Goal: Information Seeking & Learning: Compare options

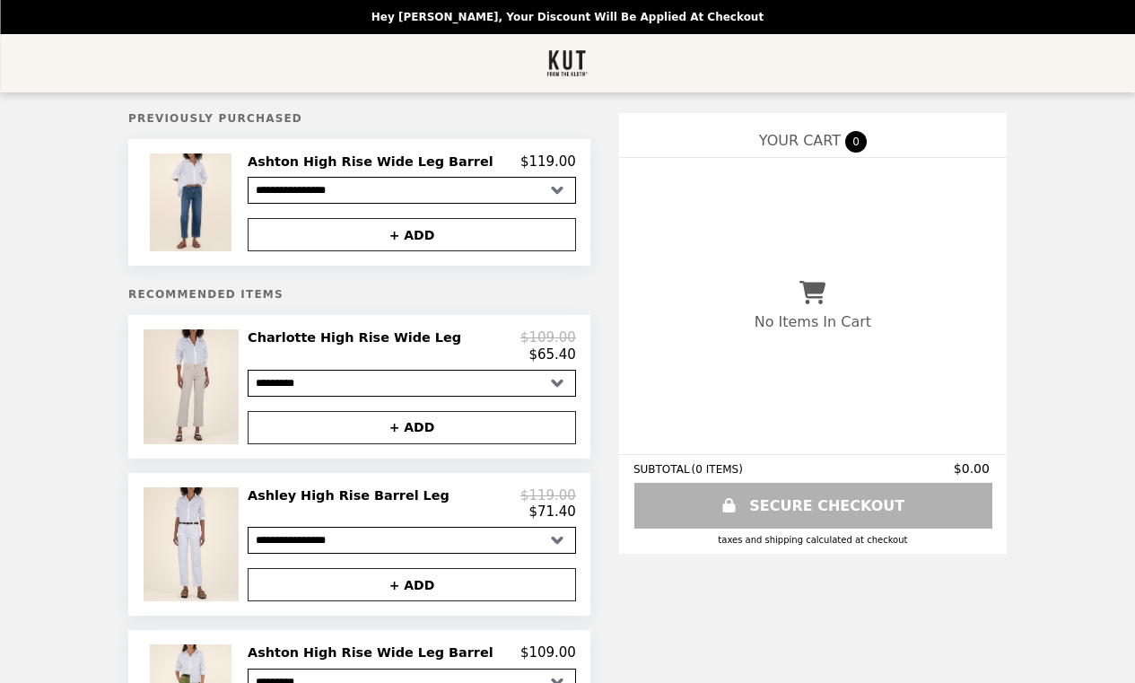
select select "*********"
select select "**********"
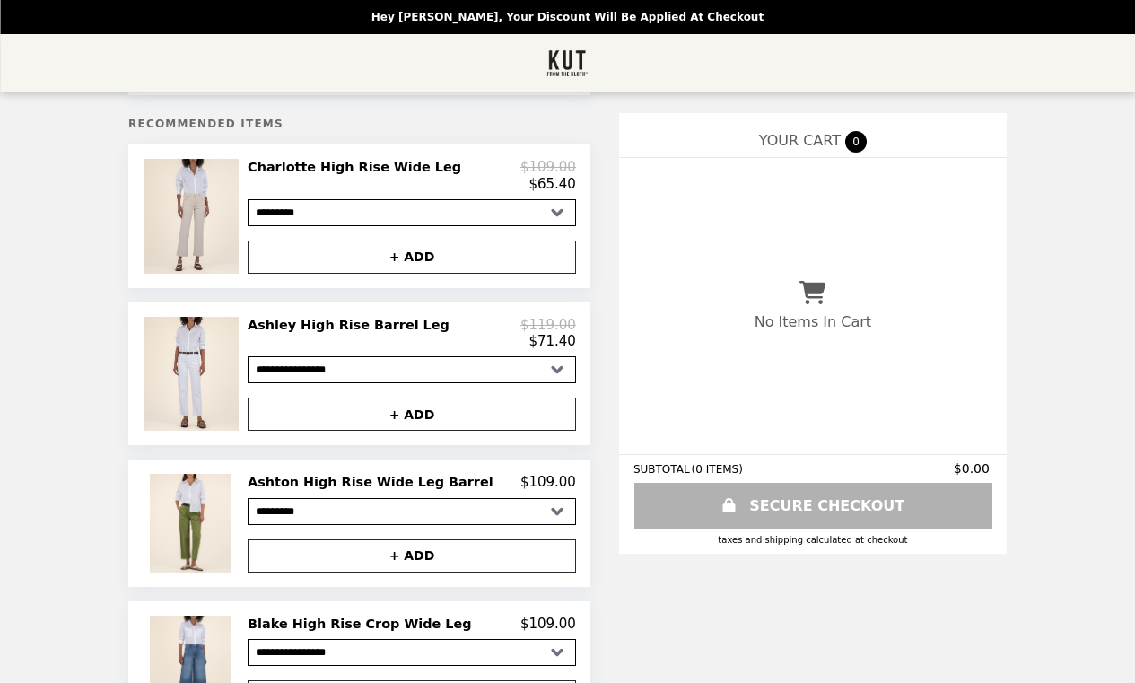
scroll to position [171, 0]
click at [347, 325] on h2 "Ashley High Rise Barrel Leg" at bounding box center [352, 325] width 209 height 16
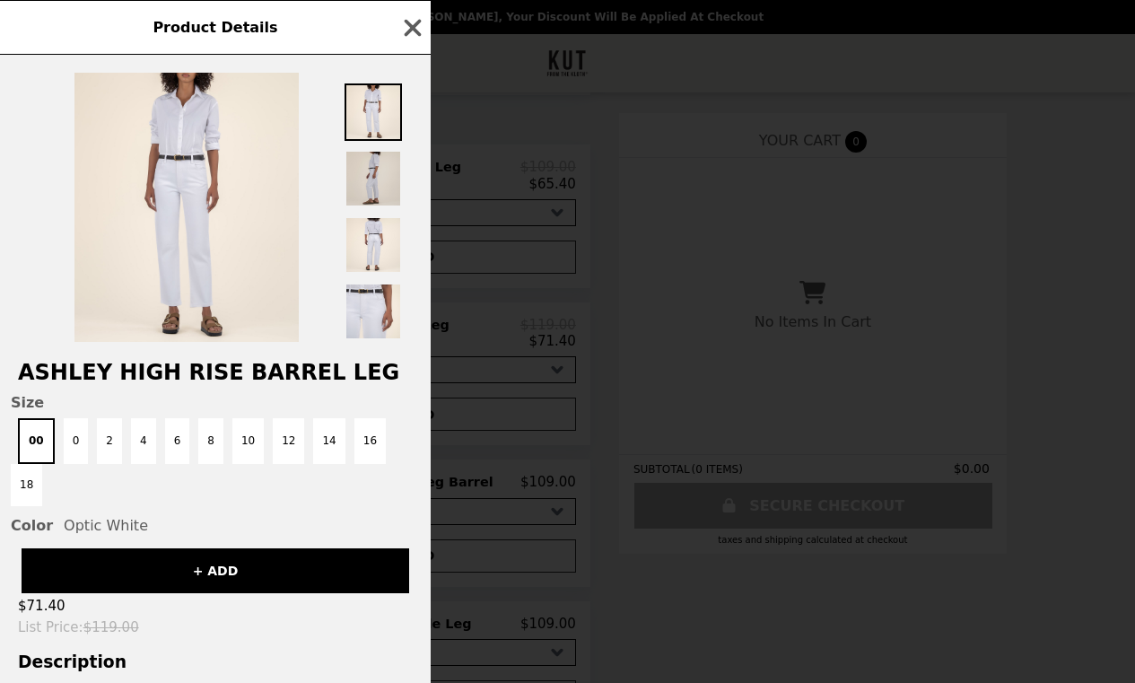
click at [391, 172] on img at bounding box center [373, 178] width 57 height 57
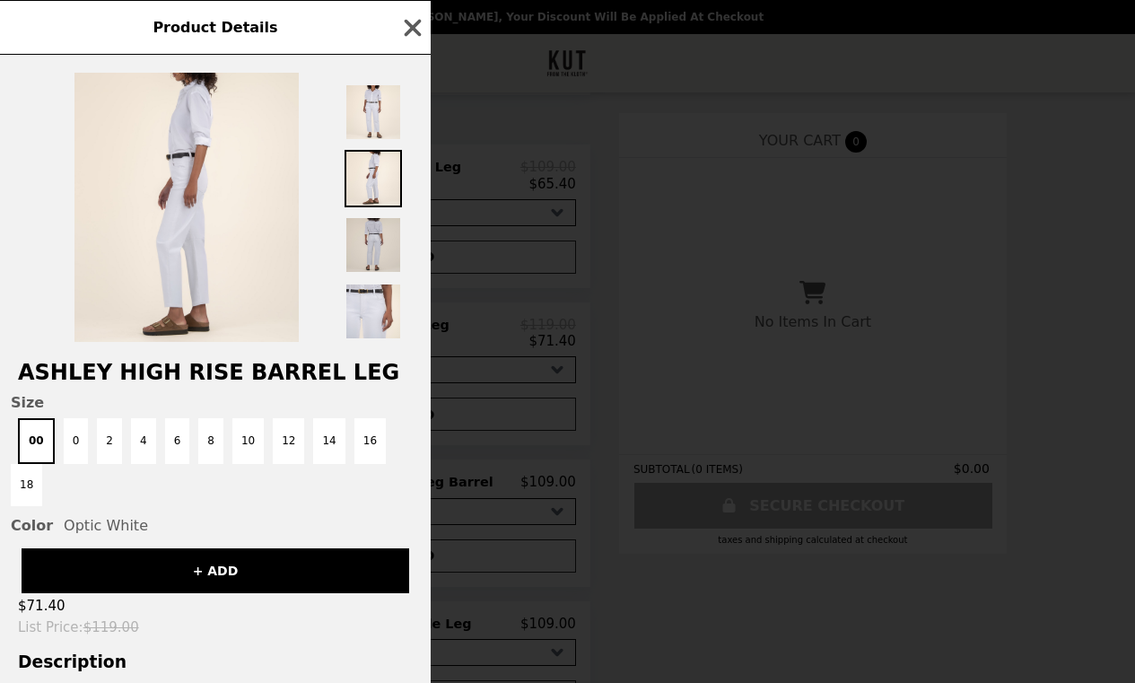
click at [384, 237] on img at bounding box center [373, 244] width 57 height 57
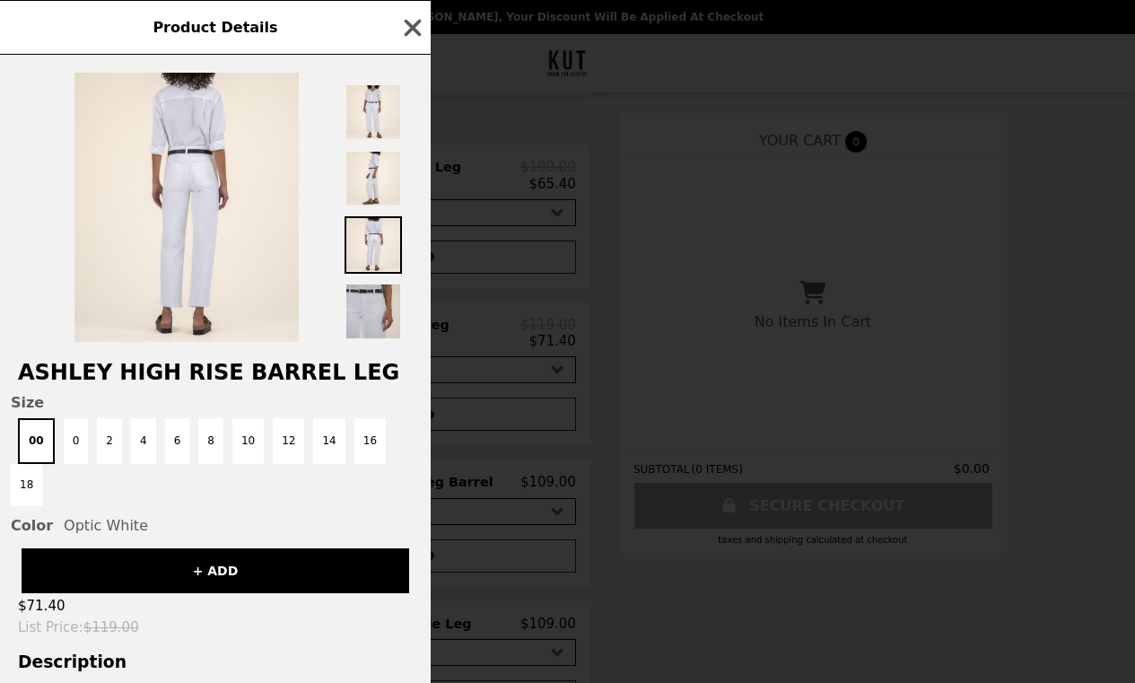
click at [376, 305] on img at bounding box center [373, 311] width 57 height 57
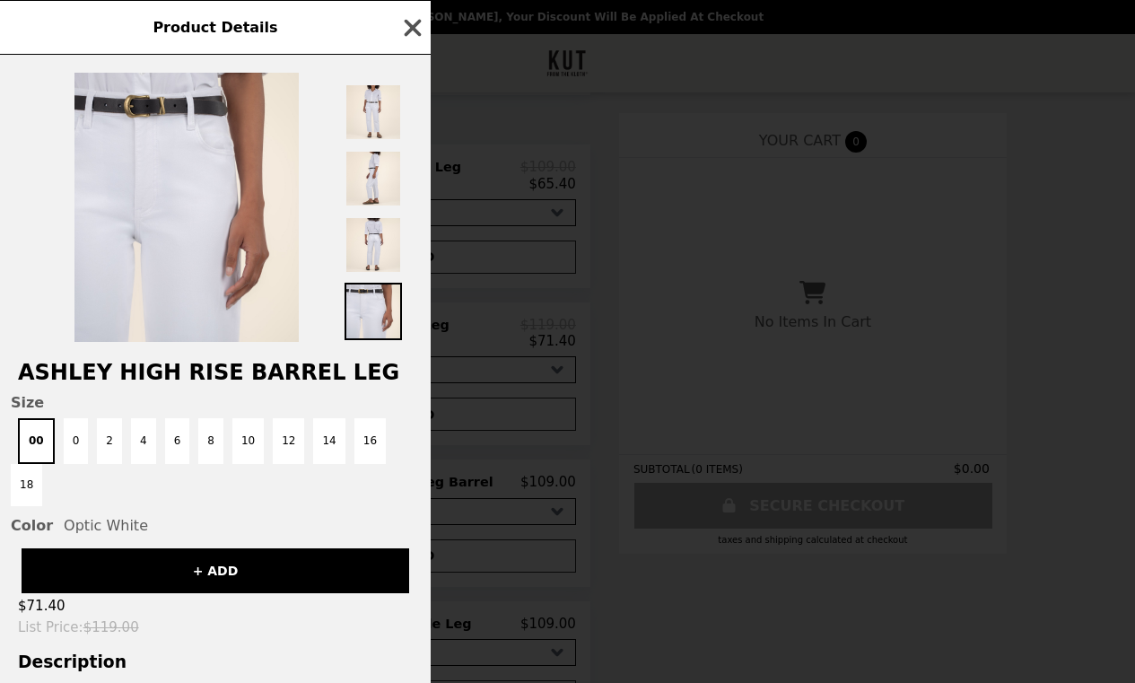
click at [417, 25] on icon "button" at bounding box center [412, 27] width 27 height 27
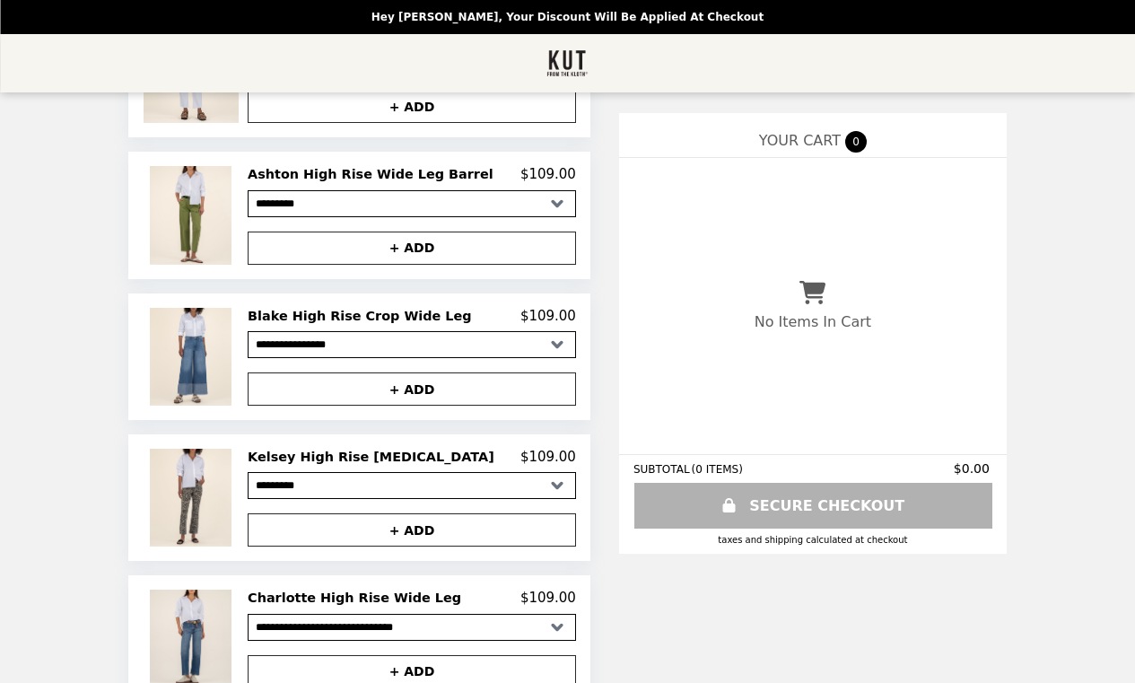
scroll to position [481, 0]
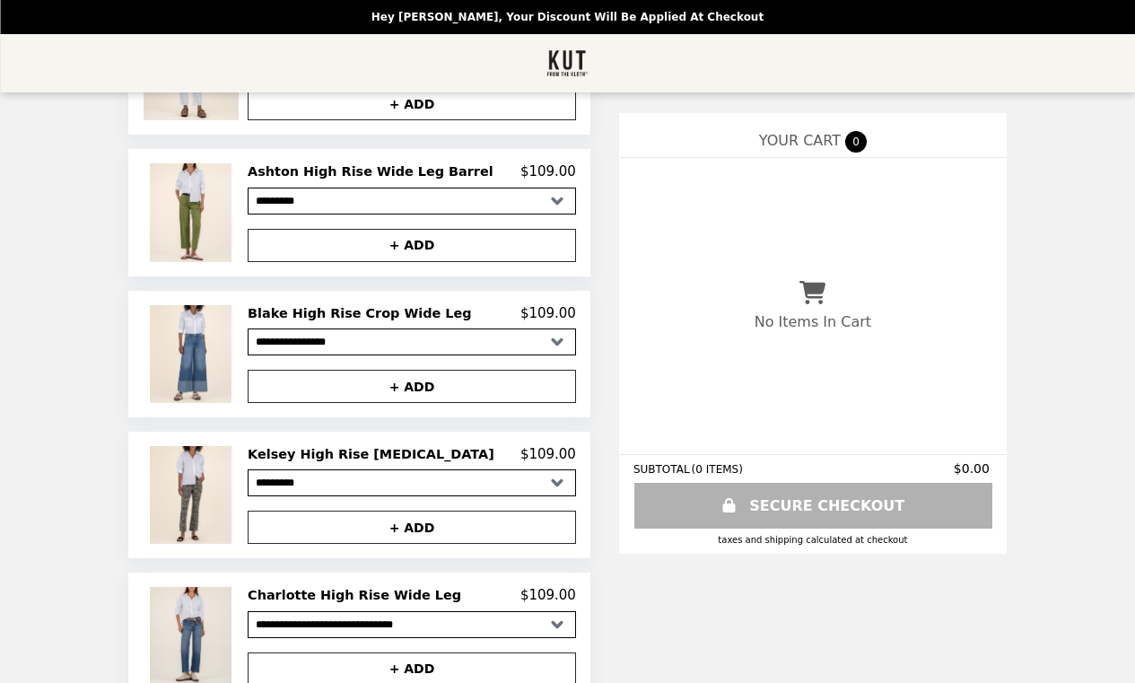
click at [351, 454] on h2 "Kelsey High Rise [MEDICAL_DATA]" at bounding box center [375, 454] width 254 height 16
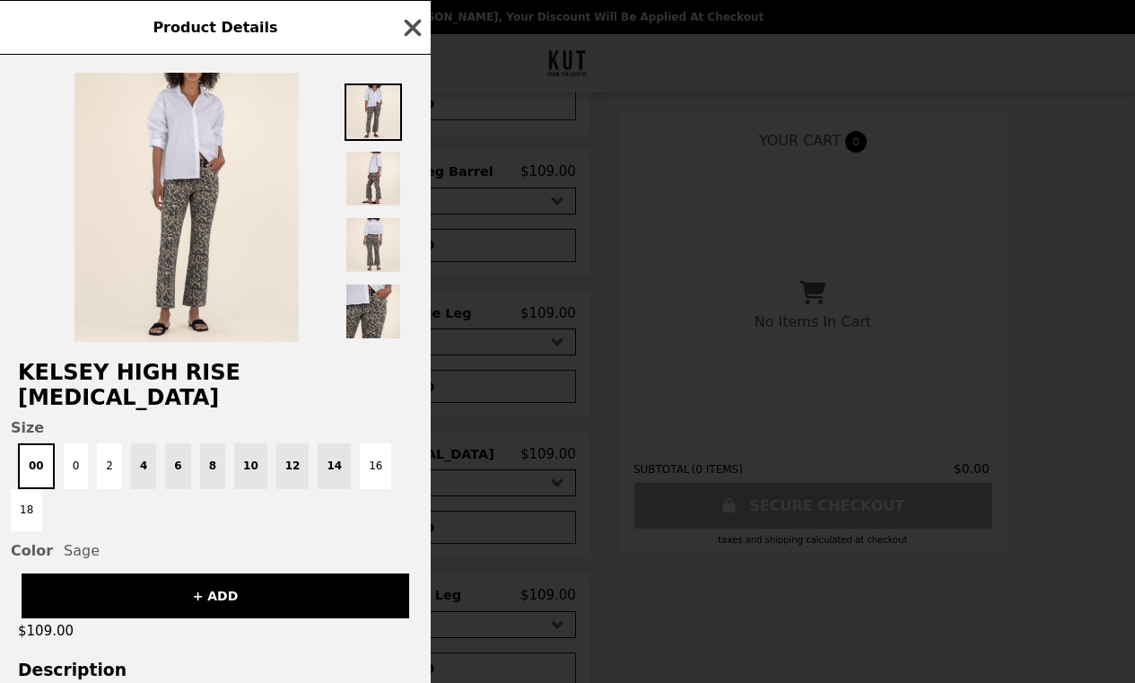
click at [411, 15] on icon "button" at bounding box center [412, 27] width 27 height 27
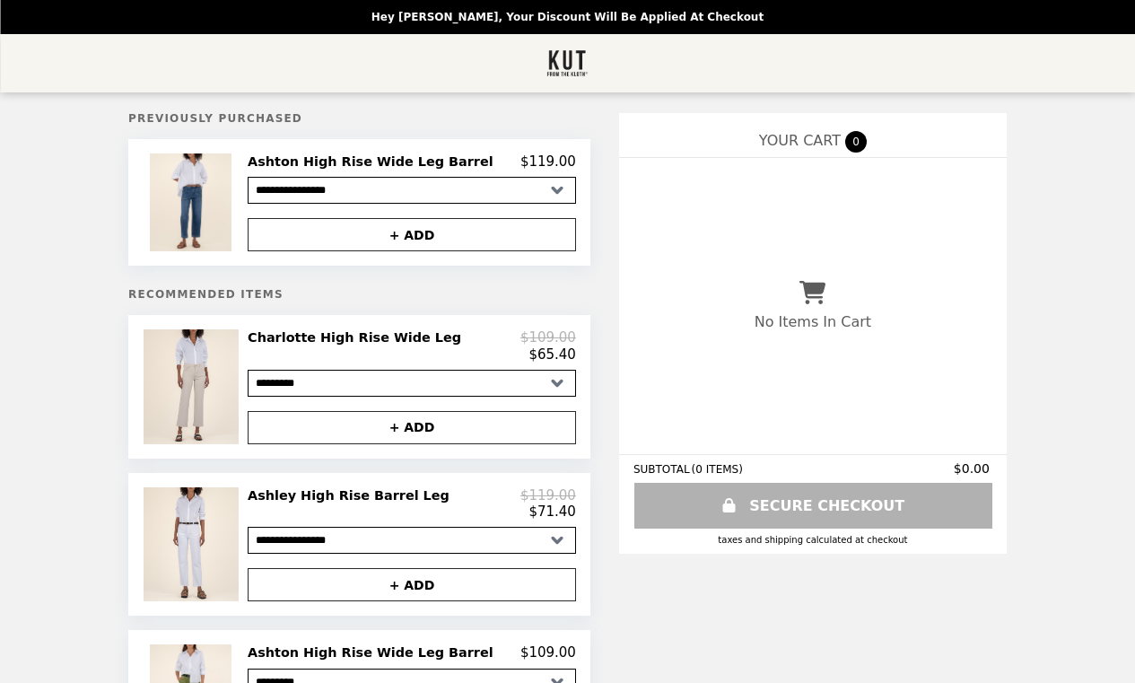
scroll to position [0, 0]
click at [334, 162] on h2 "Ashton High Rise Wide Leg Barrel" at bounding box center [374, 161] width 253 height 16
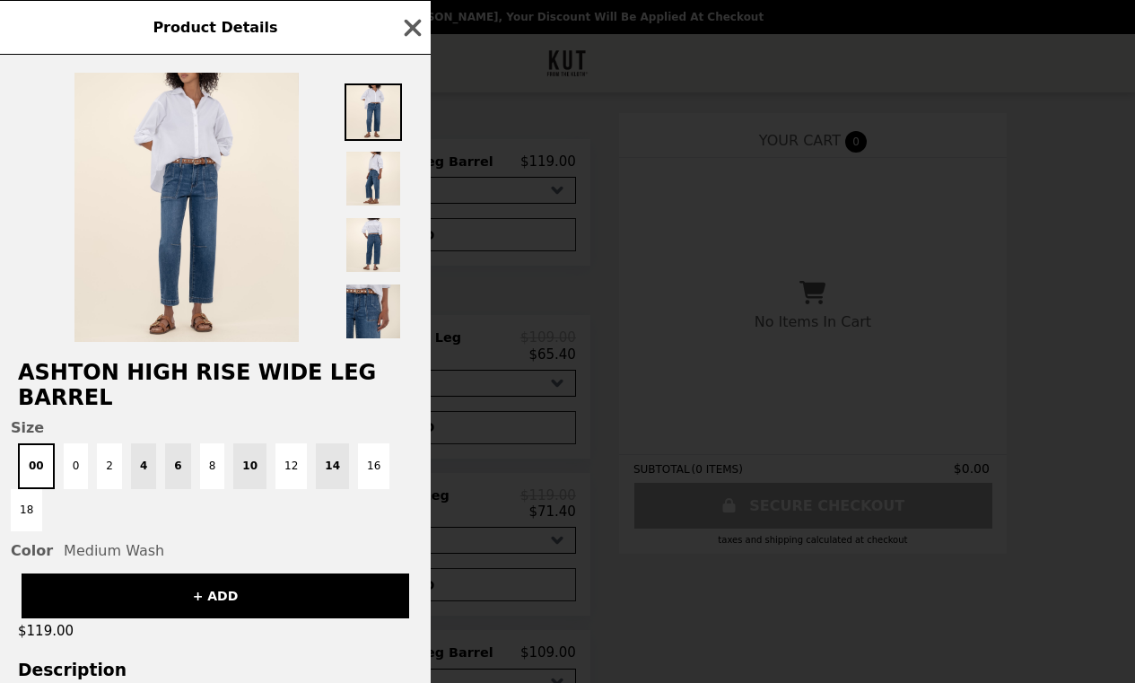
click at [175, 443] on div "00 0 2 4 6 8 10 12 14 16 18" at bounding box center [215, 487] width 409 height 88
click at [412, 24] on icon "button" at bounding box center [413, 27] width 17 height 17
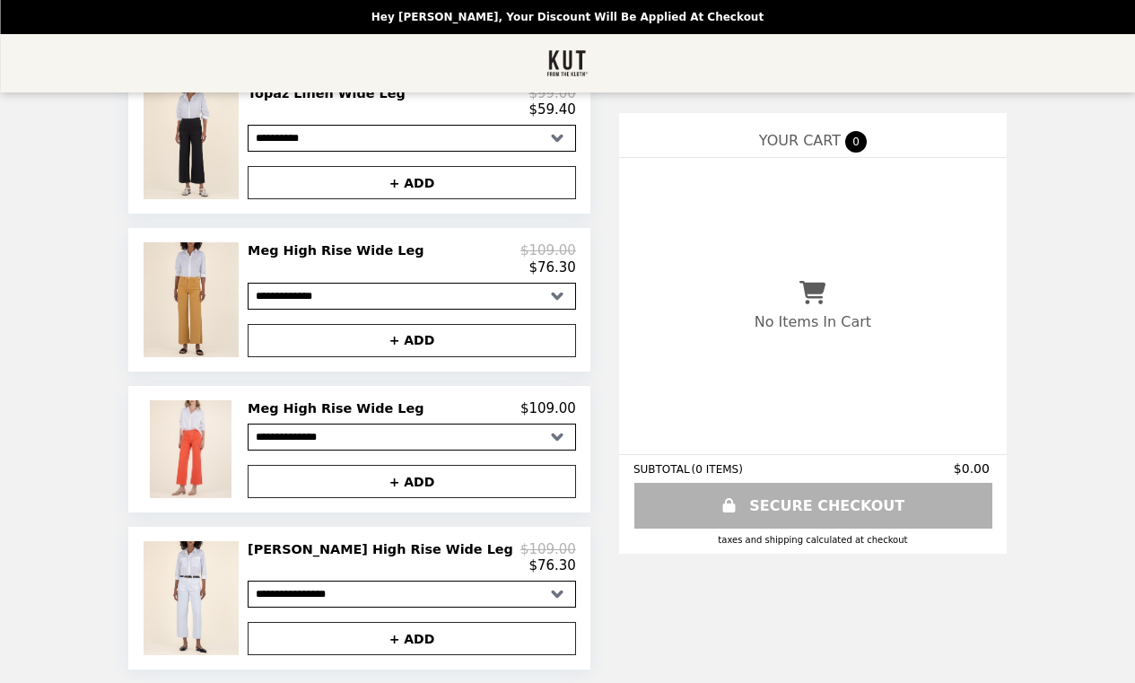
scroll to position [1124, 0]
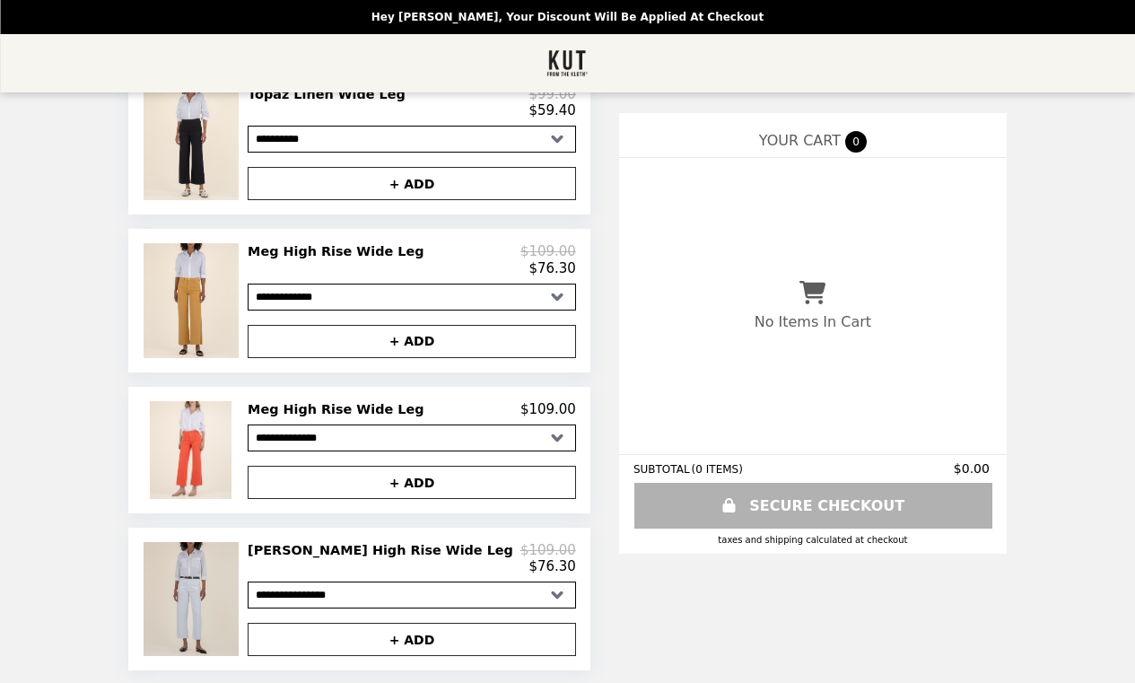
click at [236, 599] on img at bounding box center [194, 599] width 100 height 114
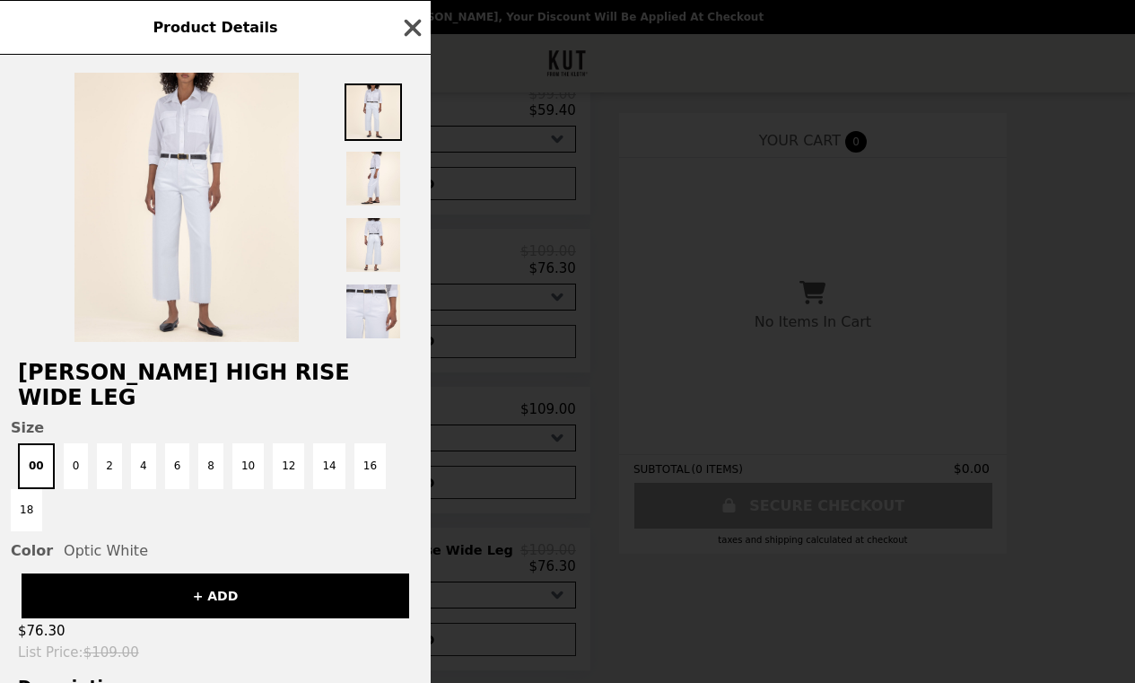
click at [406, 24] on icon "button" at bounding box center [412, 27] width 27 height 27
